Goal: Information Seeking & Learning: Learn about a topic

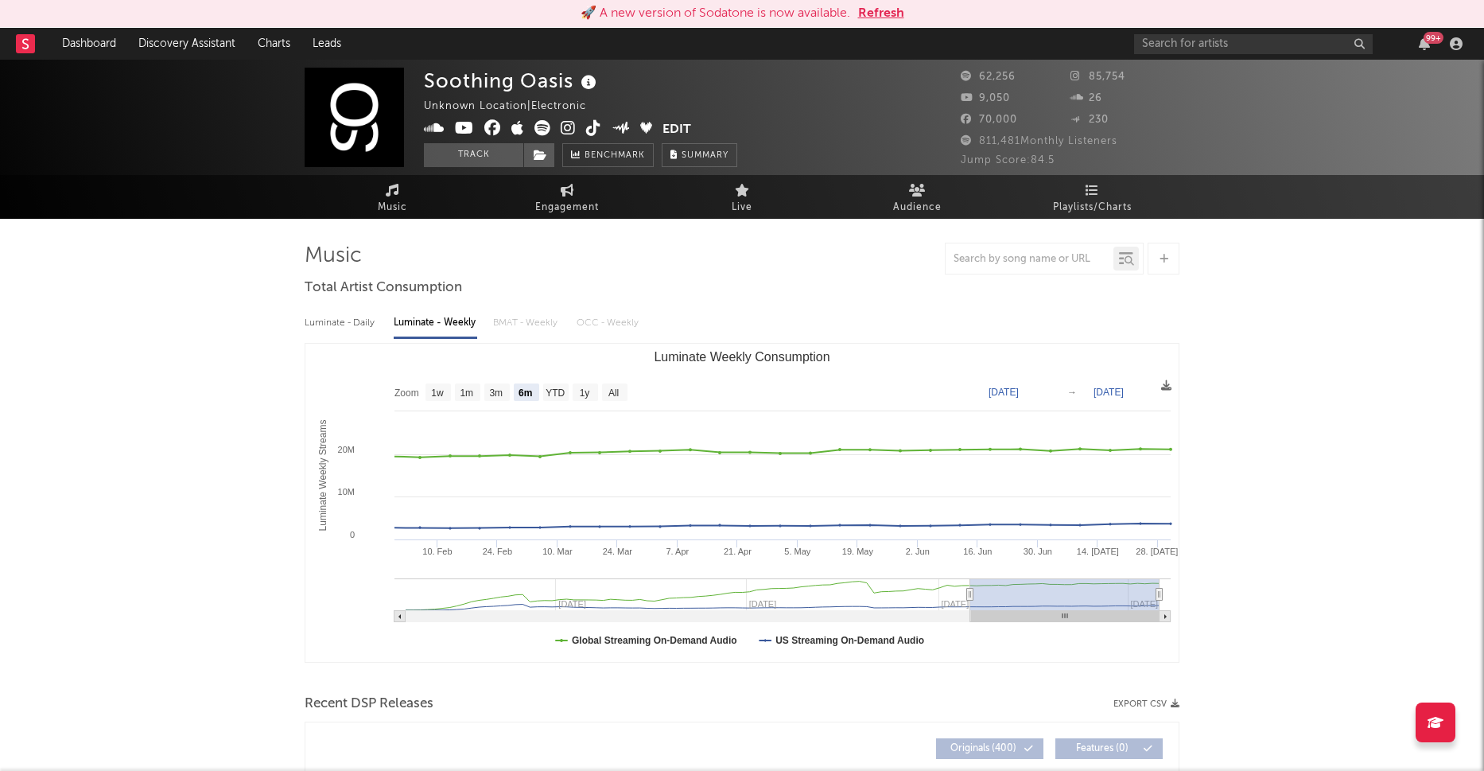
select select "6m"
click at [1158, 41] on input "text" at bounding box center [1253, 44] width 239 height 20
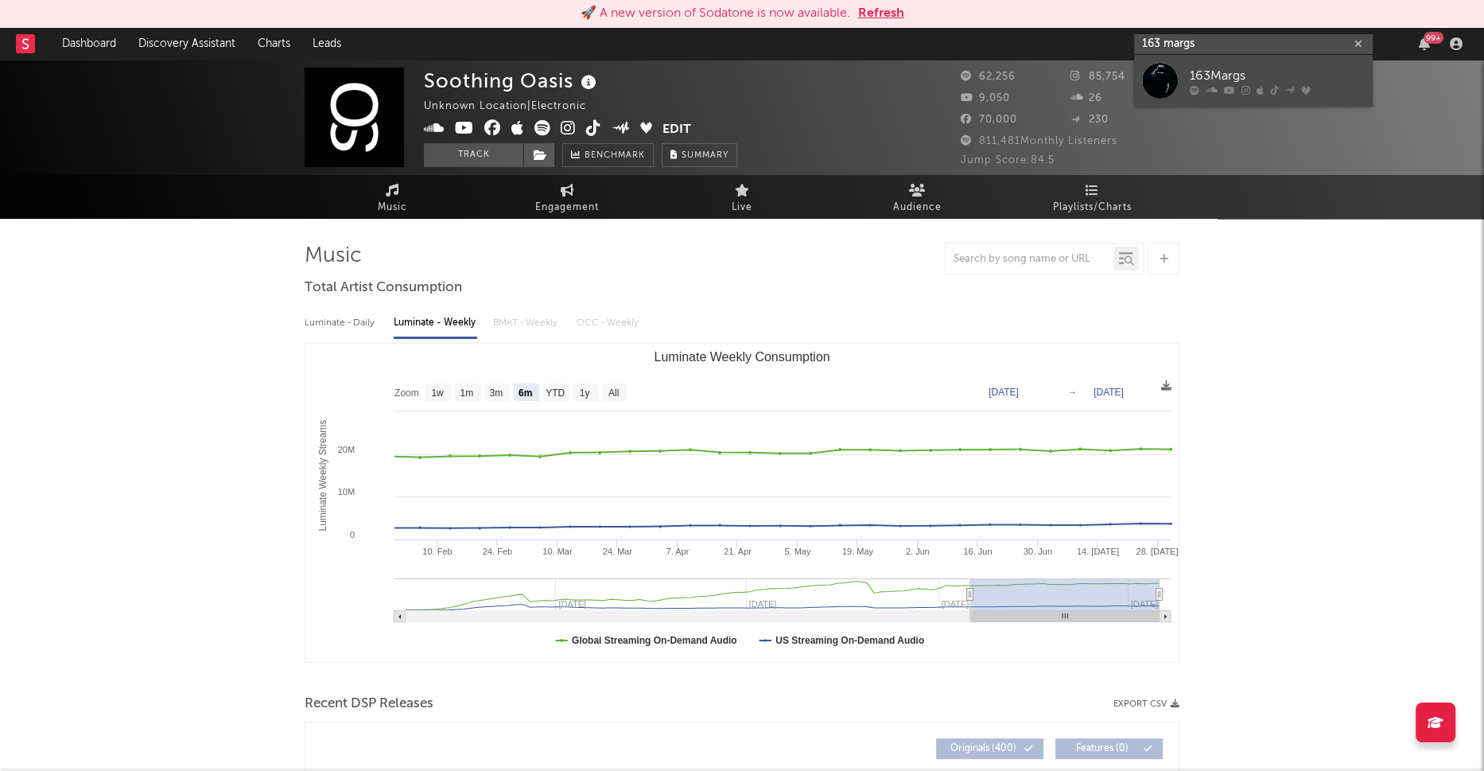
type input "163 margs"
click at [1212, 68] on div "163Margs" at bounding box center [1277, 75] width 175 height 19
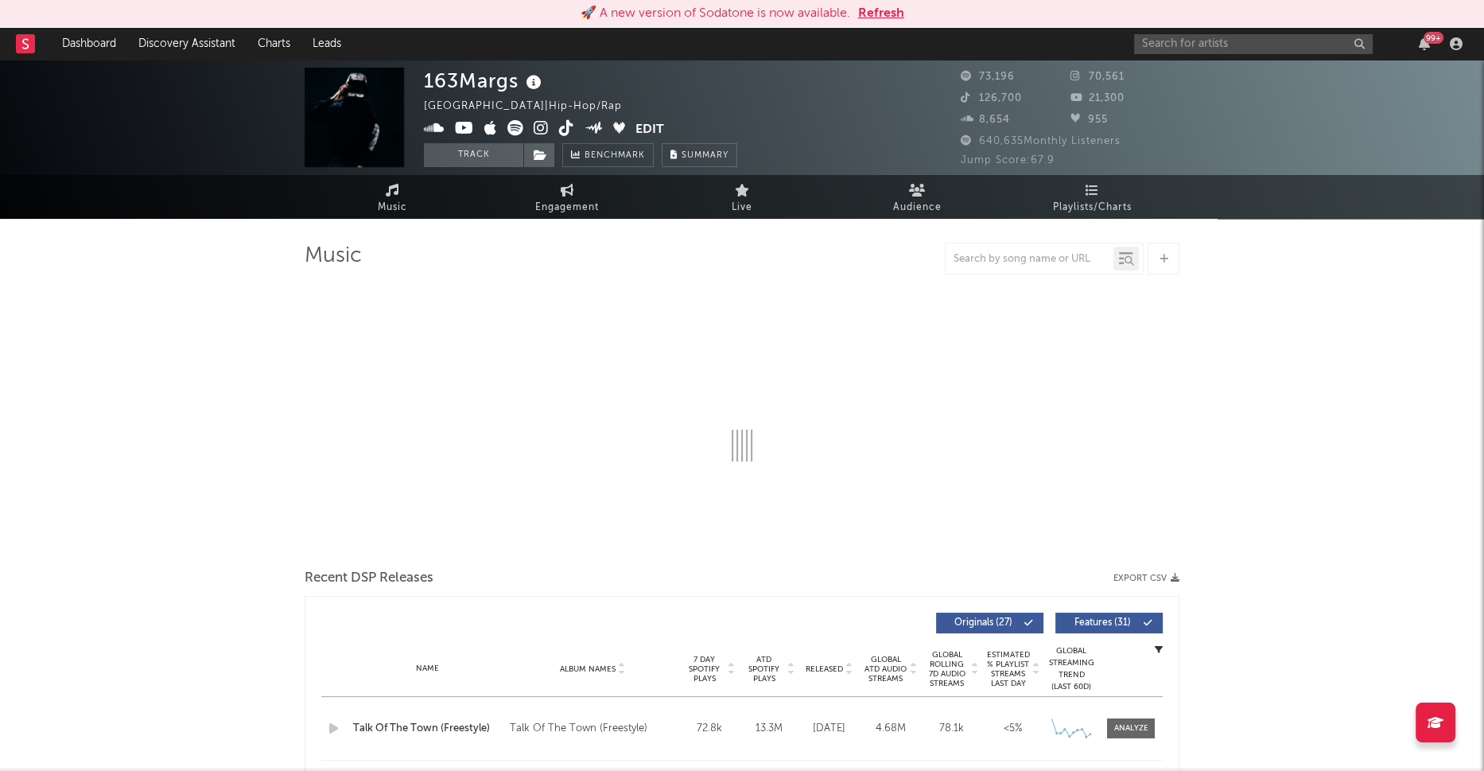
select select "6m"
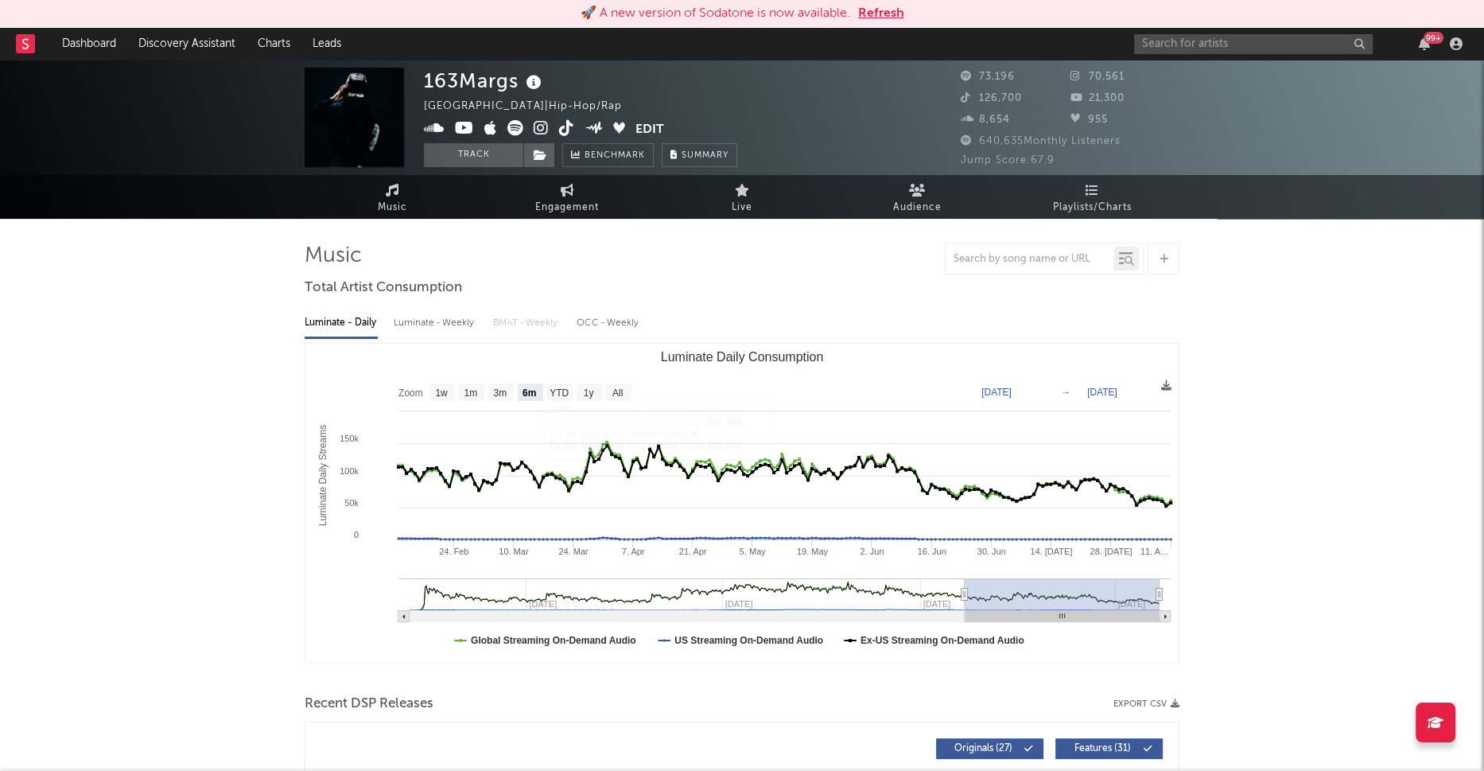
click at [421, 322] on div "Luminate - Weekly" at bounding box center [436, 322] width 84 height 27
select select "6m"
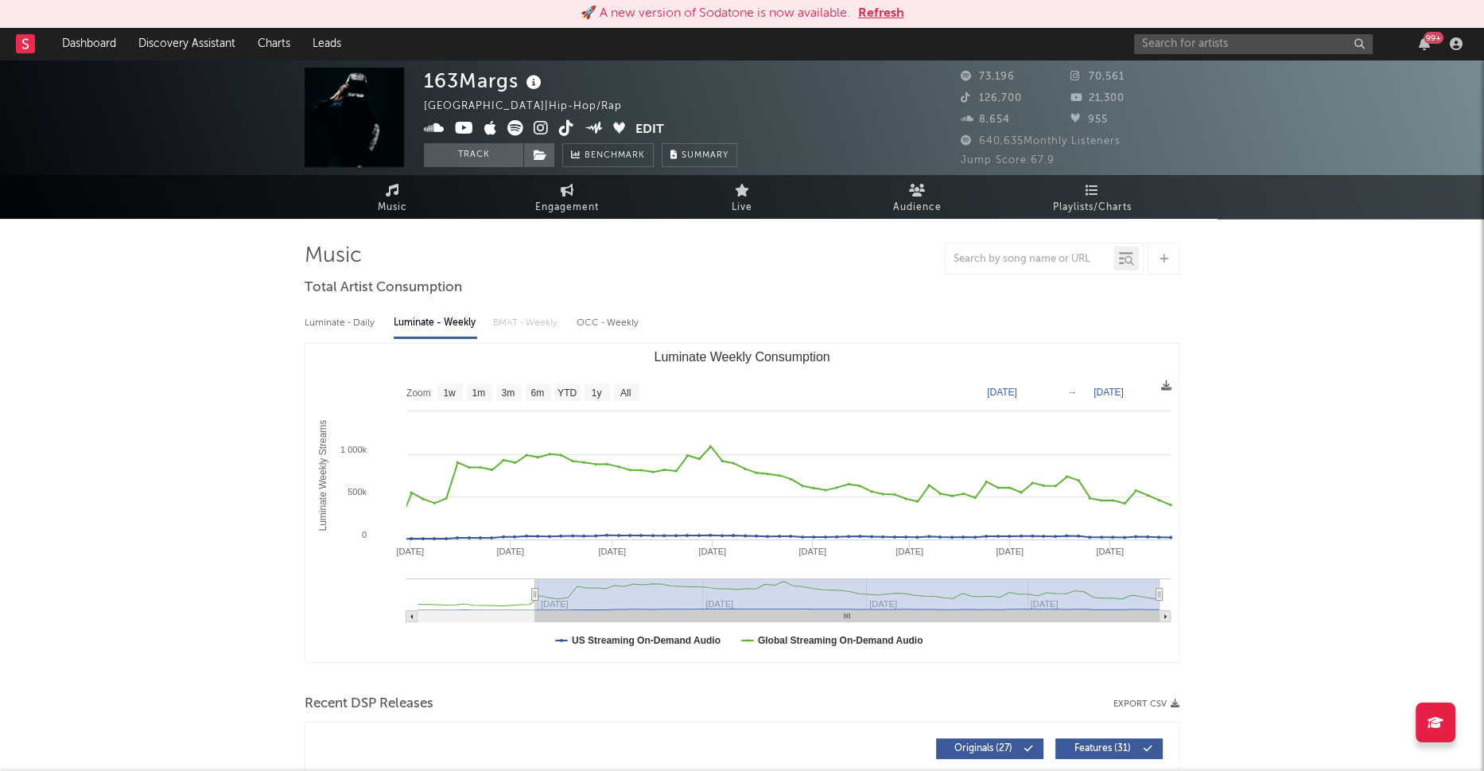
type input "[DATE]"
drag, startPoint x: 897, startPoint y: 596, endPoint x: 535, endPoint y: 604, distance: 362.0
click at [535, 604] on g "Luminate Weekly Consumption" at bounding box center [789, 600] width 764 height 44
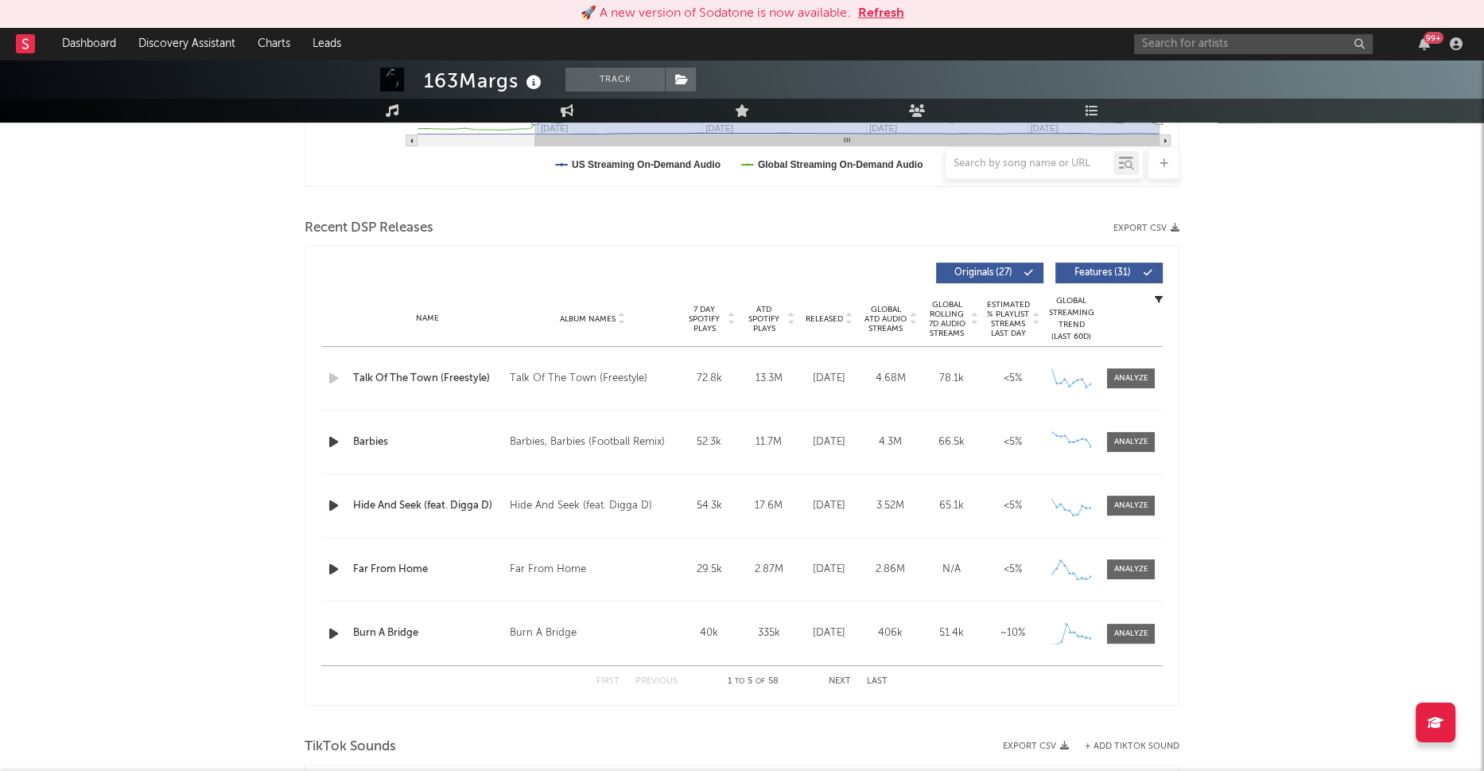
scroll to position [530, 0]
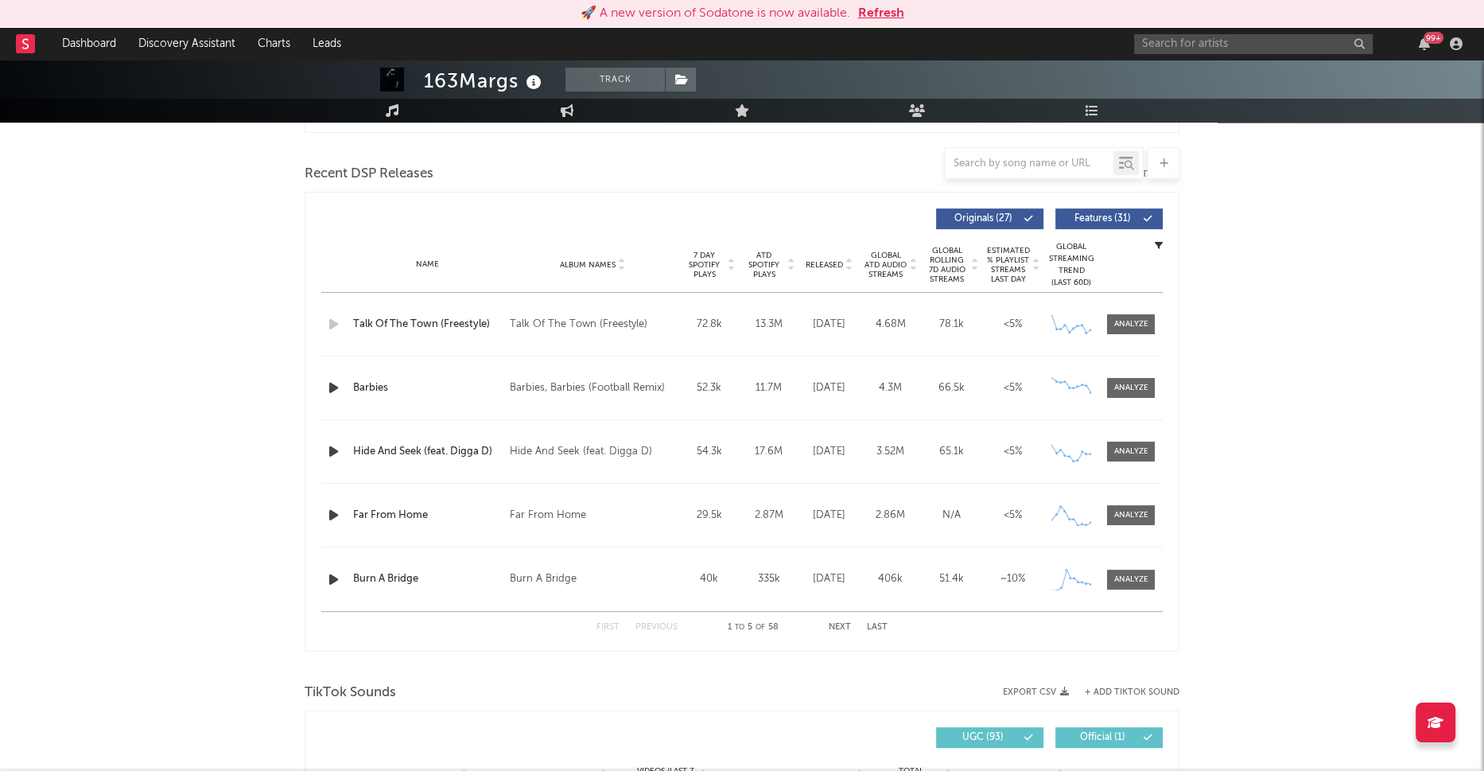
click at [825, 265] on span "Released" at bounding box center [824, 265] width 37 height 10
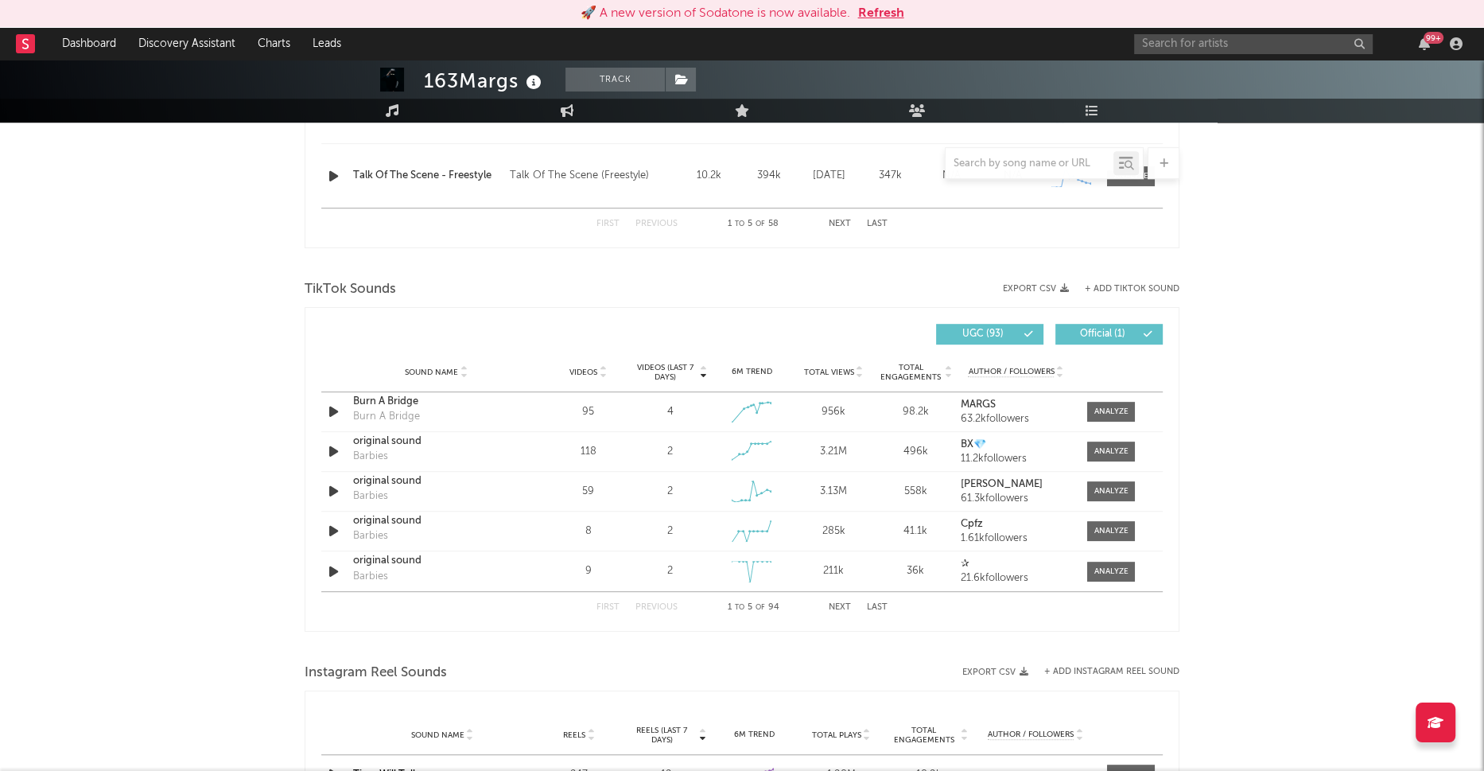
scroll to position [972, 0]
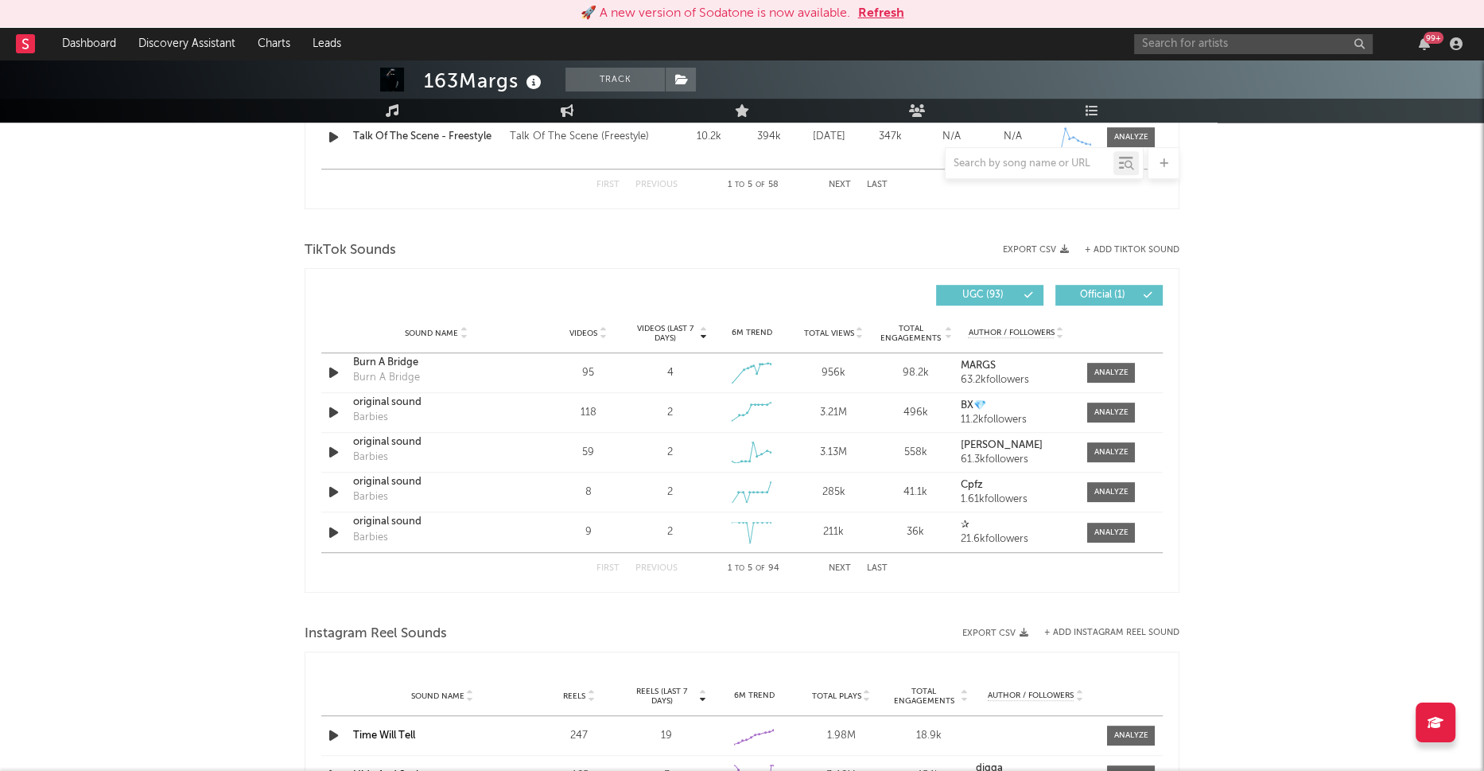
click at [827, 332] on span "Total Views" at bounding box center [829, 334] width 50 height 10
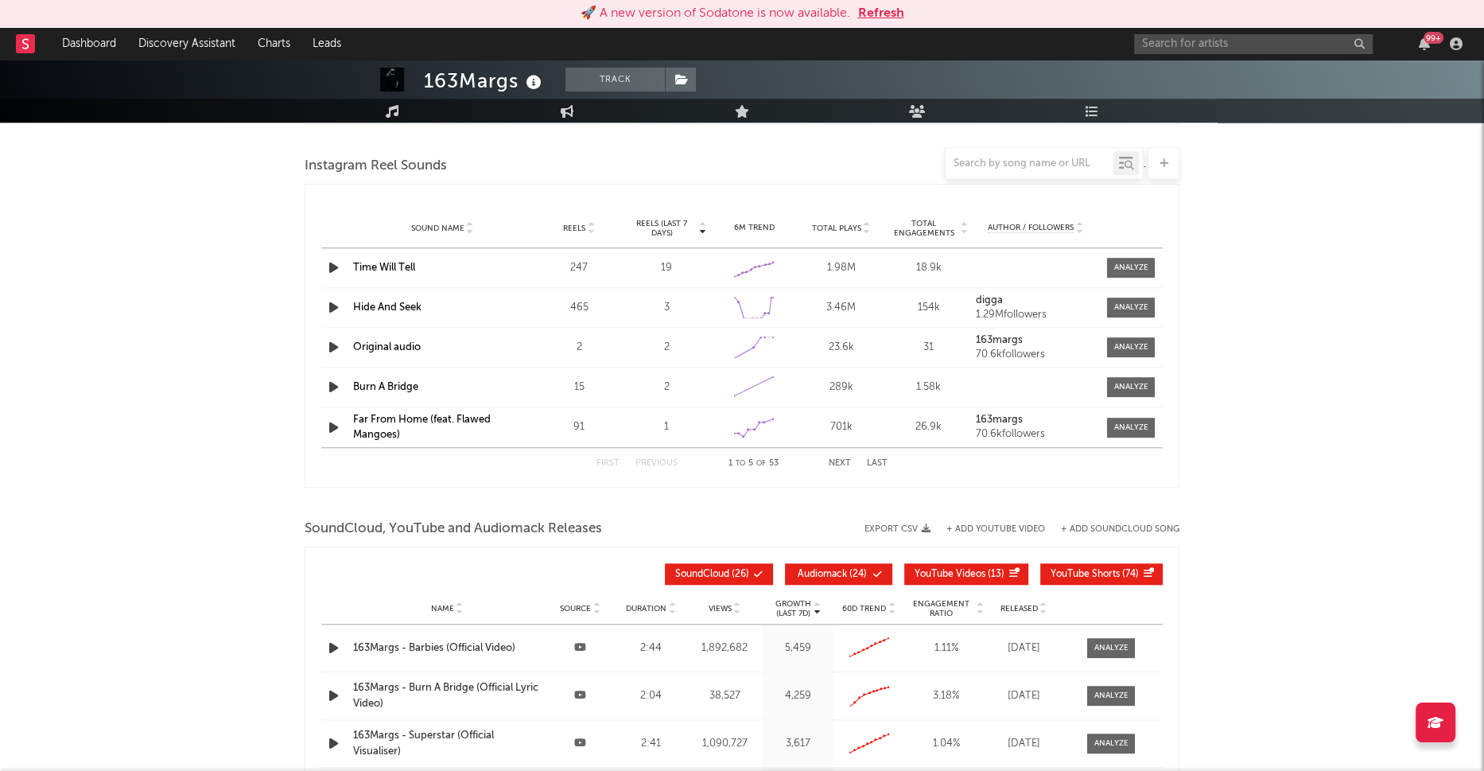
scroll to position [1602, 0]
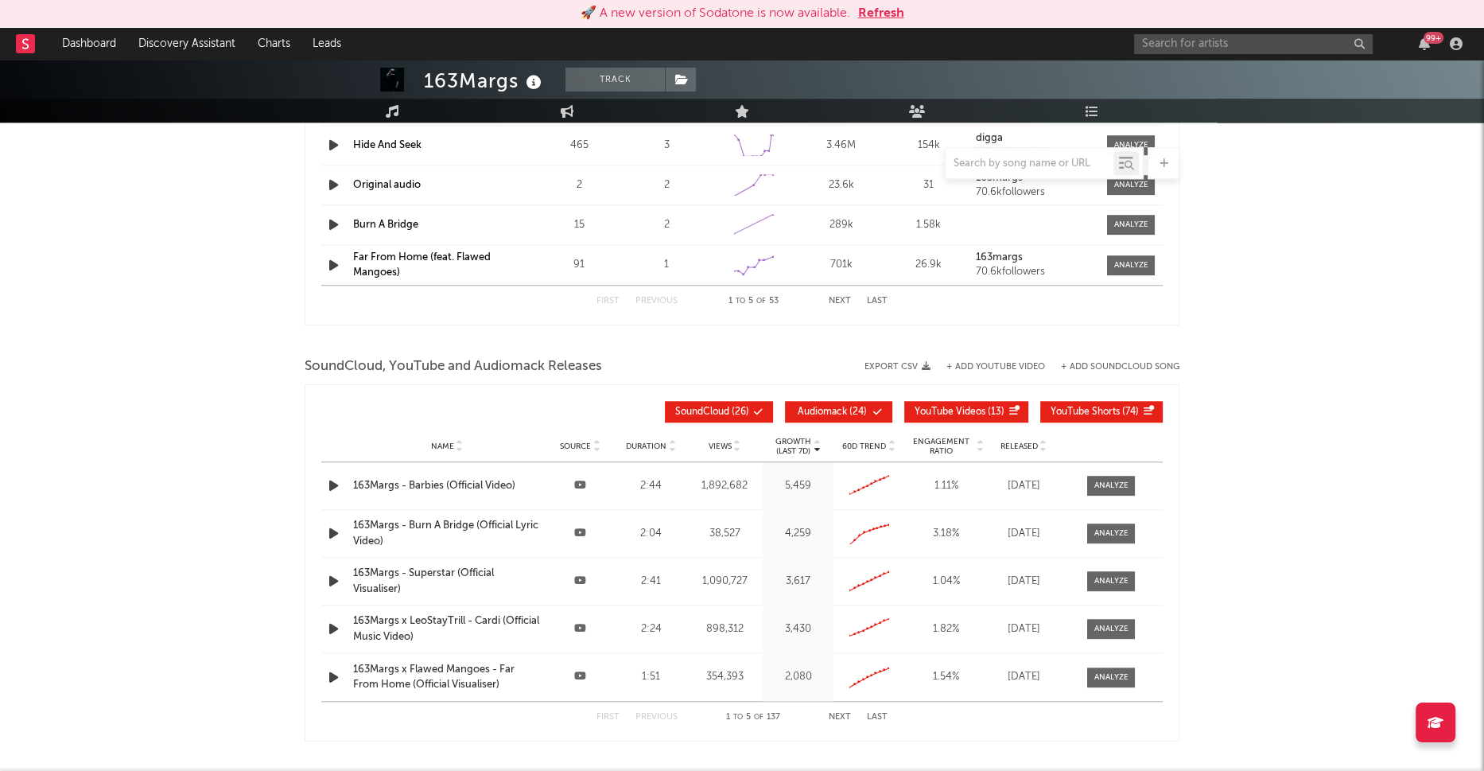
click at [719, 442] on span "Views" at bounding box center [720, 447] width 23 height 10
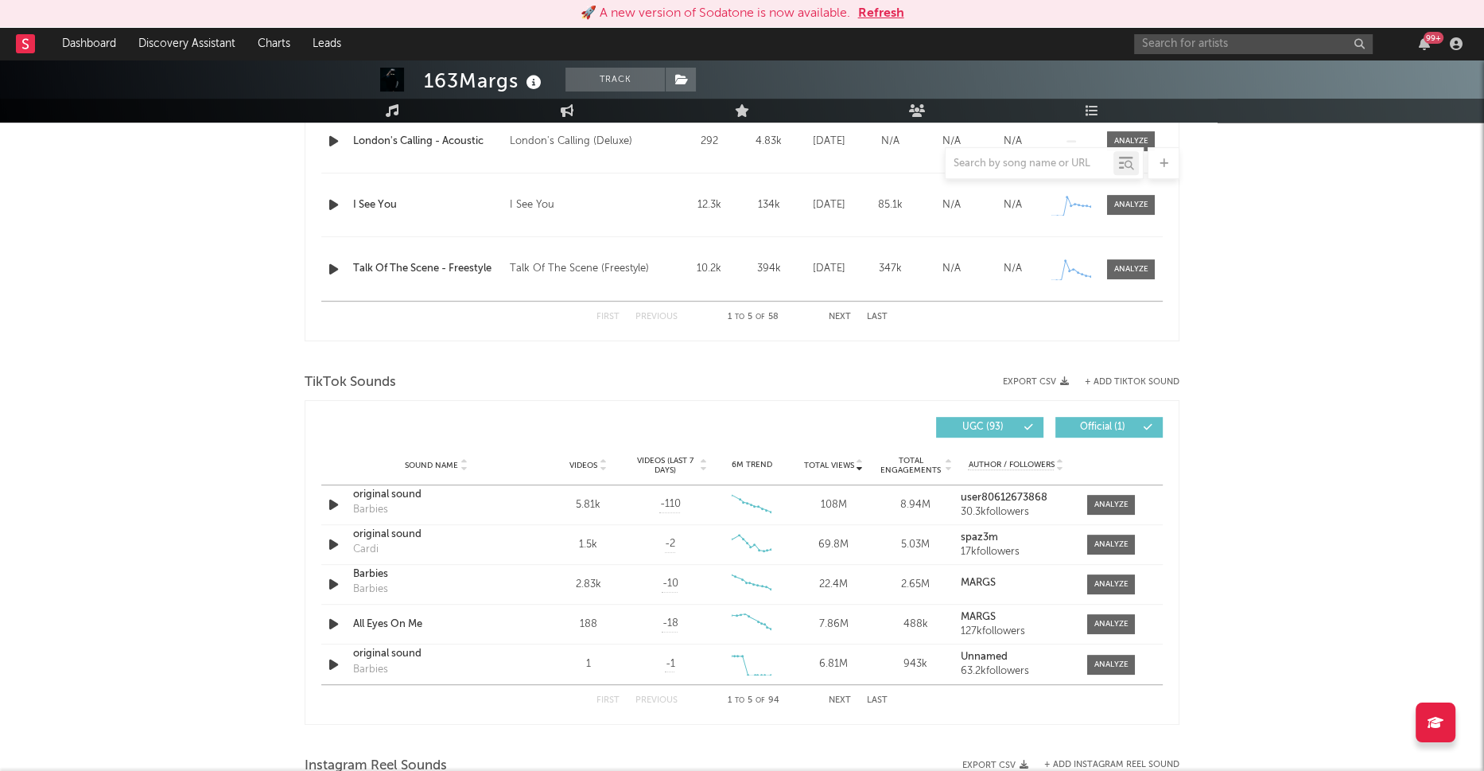
scroll to position [630, 0]
